Goal: Check status: Check status

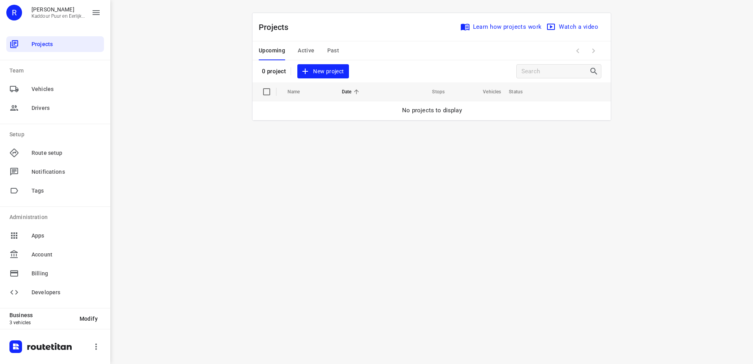
click at [305, 52] on span "Active" at bounding box center [306, 51] width 17 height 10
click at [306, 46] on span "Active" at bounding box center [306, 51] width 17 height 10
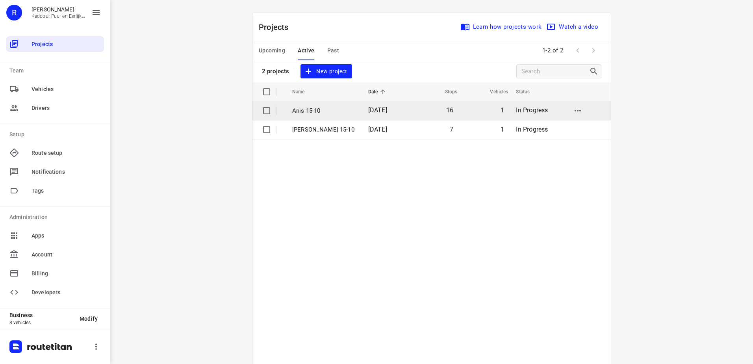
click at [337, 115] on p "Anis 15-10" at bounding box center [324, 110] width 64 height 9
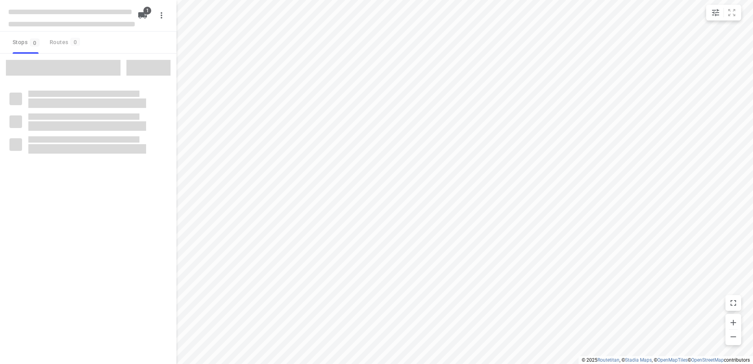
type input "distance"
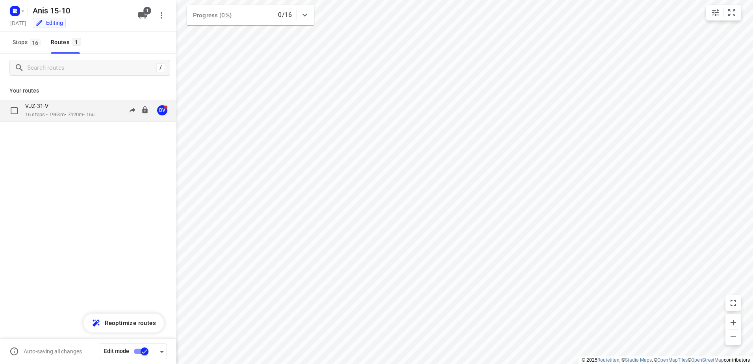
click at [45, 112] on p "16 stops • 196km • 7h20m • 16u" at bounding box center [59, 114] width 69 height 7
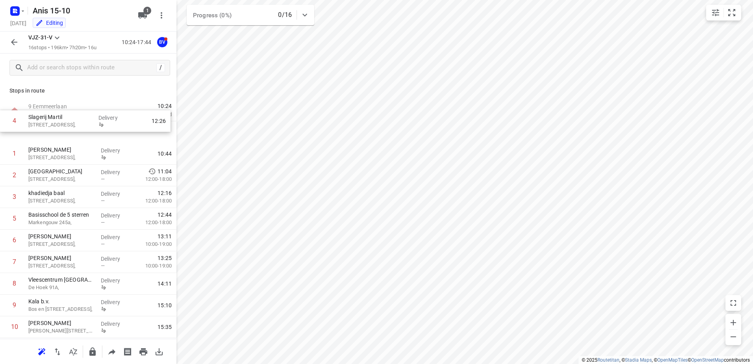
drag, startPoint x: 74, startPoint y: 201, endPoint x: 74, endPoint y: 121, distance: 80.0
click at [74, 121] on div "1 [GEOGRAPHIC_DATA][STREET_ADDRESS], Delivery 10:44 2 [GEOGRAPHIC_DATA][STREET_…" at bounding box center [88, 294] width 177 height 347
click at [16, 41] on icon "button" at bounding box center [13, 41] width 9 height 9
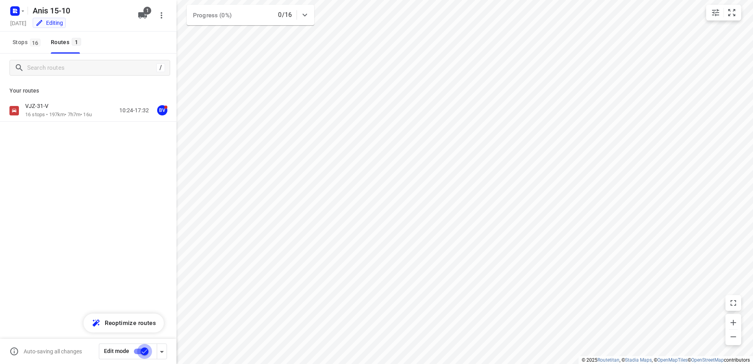
click at [139, 357] on input "checkbox" at bounding box center [144, 351] width 45 height 15
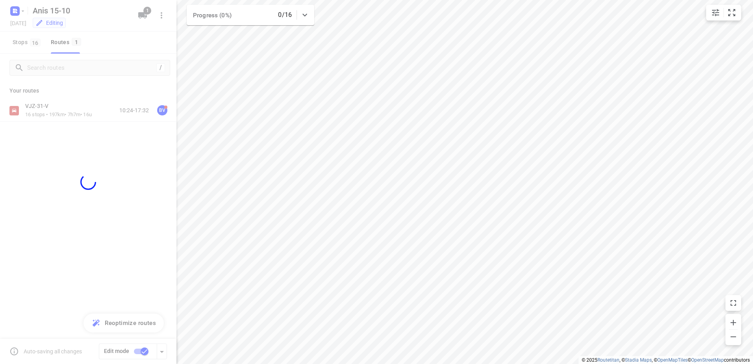
checkbox input "false"
